Goal: Find specific page/section: Find specific page/section

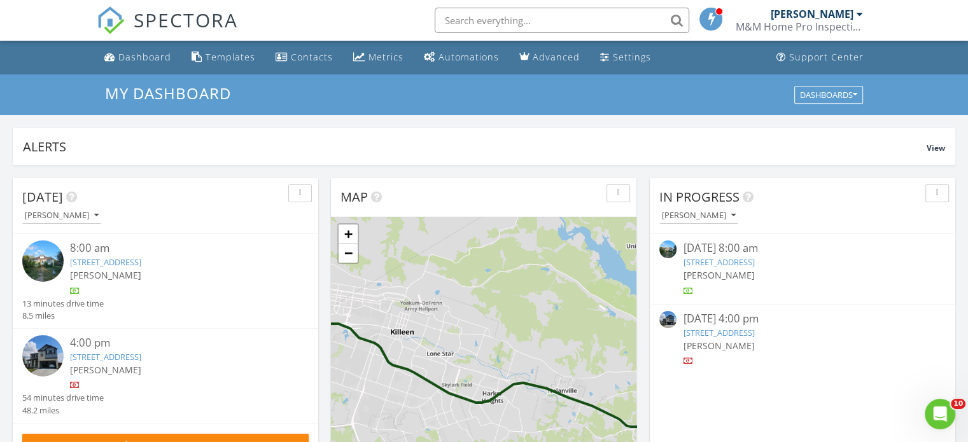
click at [734, 257] on link "[STREET_ADDRESS]" at bounding box center [718, 262] width 71 height 11
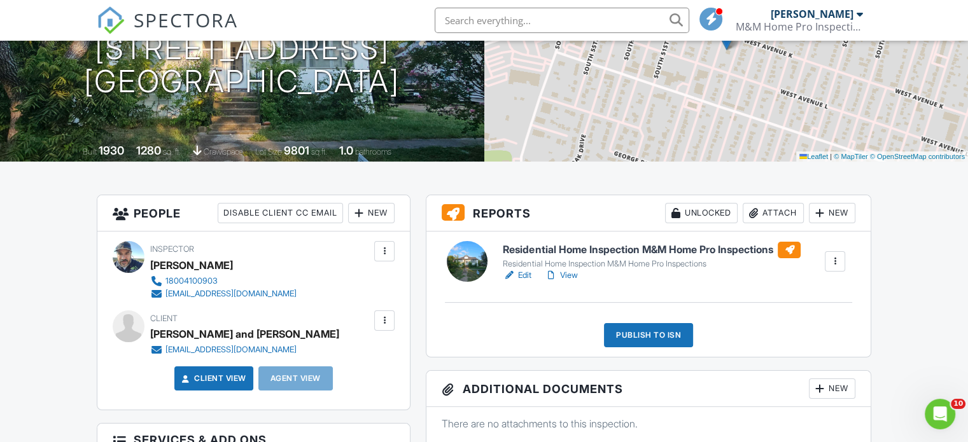
scroll to position [193, 0]
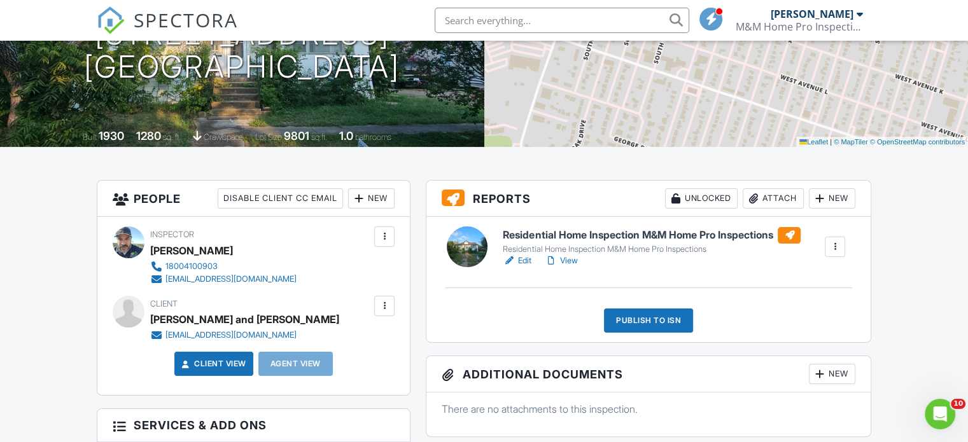
click at [537, 237] on h6 "Residential Home Inspection M&M Home Pro Inspections" at bounding box center [652, 235] width 298 height 17
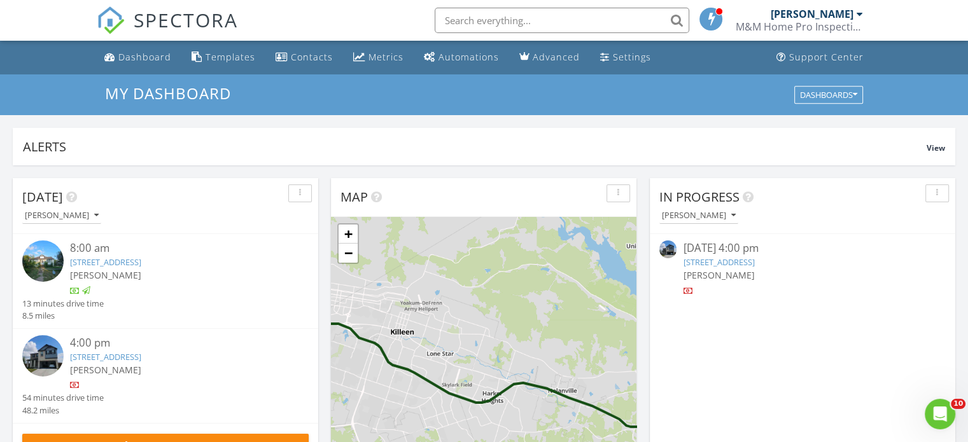
click at [719, 260] on link "4953 Treverola, Round Rock, TX 76502" at bounding box center [718, 262] width 71 height 11
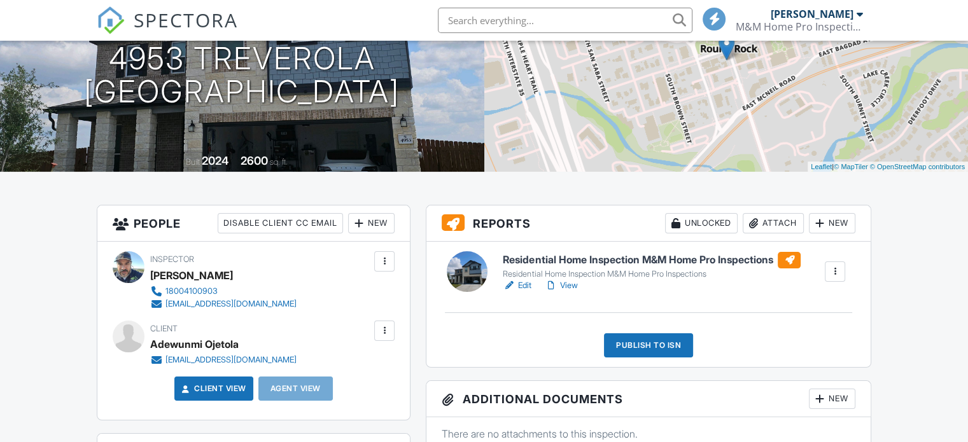
scroll to position [186, 0]
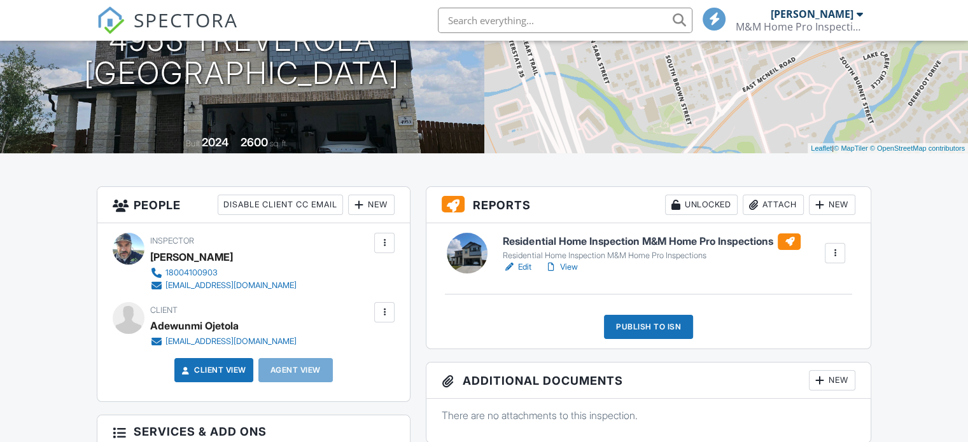
click at [552, 239] on h6 "Residential Home Inspection M&M Home Pro Inspections" at bounding box center [652, 242] width 298 height 17
